Goal: Task Accomplishment & Management: Use online tool/utility

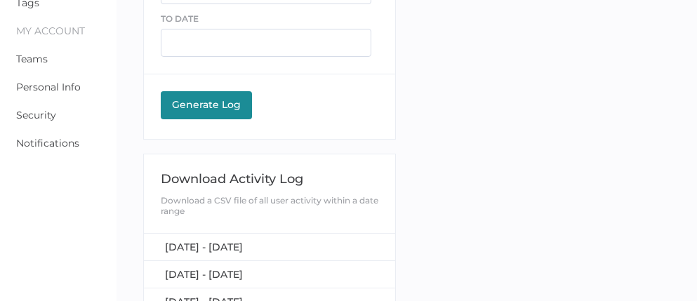
scroll to position [317, 0]
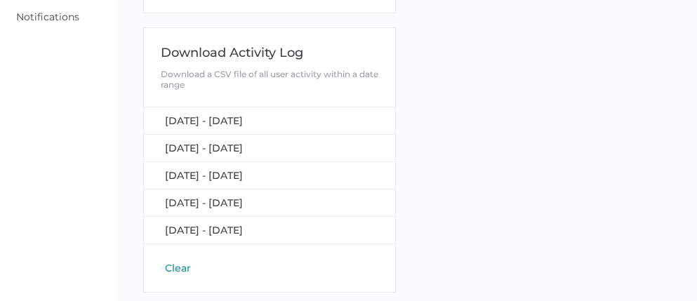
click at [181, 265] on button "Clear" at bounding box center [178, 268] width 34 height 14
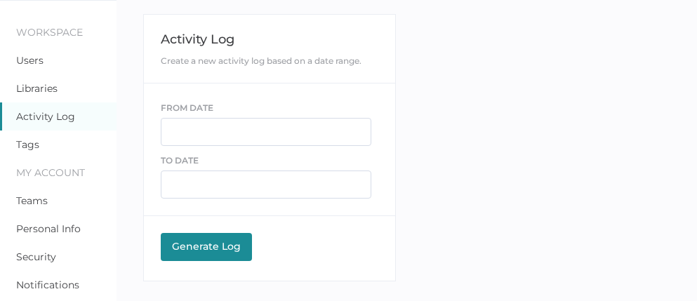
scroll to position [49, 0]
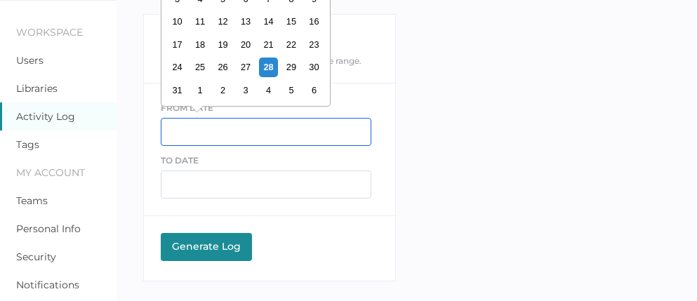
click at [190, 133] on input "text" at bounding box center [266, 132] width 211 height 28
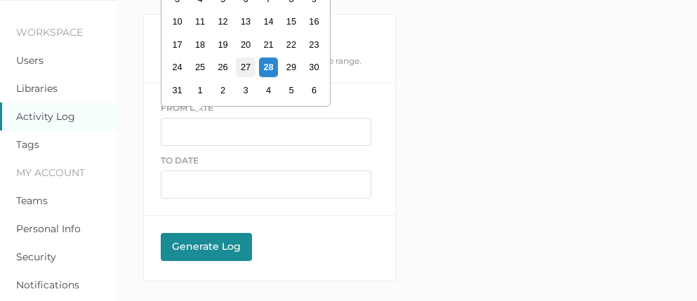
click at [246, 71] on div "27" at bounding box center [245, 67] width 19 height 19
type input "08/27/2025"
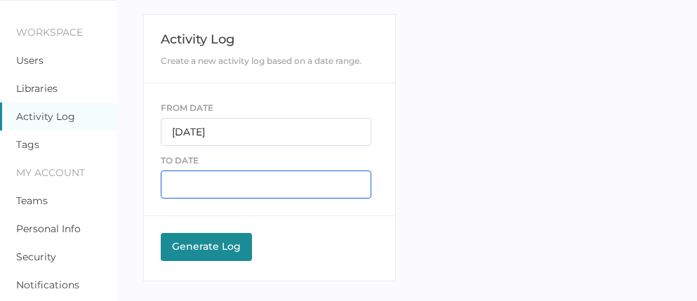
click at [237, 183] on input "text" at bounding box center [266, 185] width 211 height 28
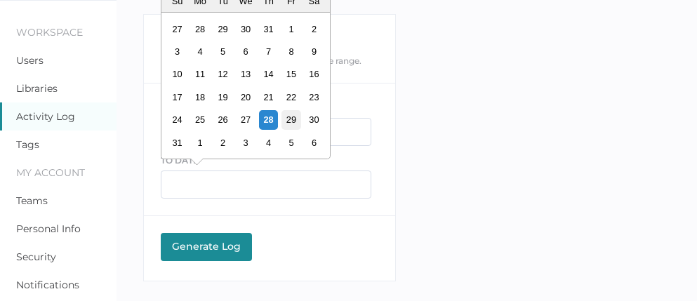
click at [291, 117] on div "29" at bounding box center [290, 119] width 19 height 19
type input "08/29/2025"
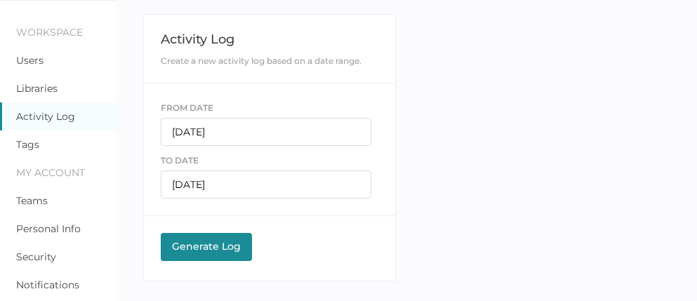
click at [205, 244] on div "Generate Log" at bounding box center [206, 246] width 77 height 13
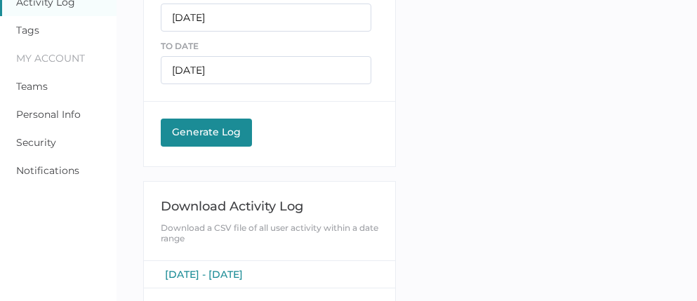
click at [232, 276] on span "August 27, 2025 - August 29, 2025" at bounding box center [204, 274] width 78 height 13
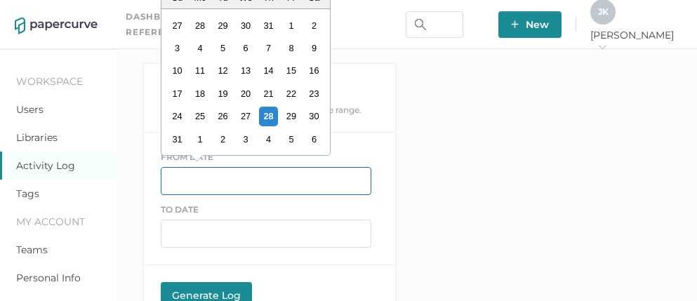
click at [239, 184] on input "text" at bounding box center [266, 181] width 211 height 28
